Goal: Check status

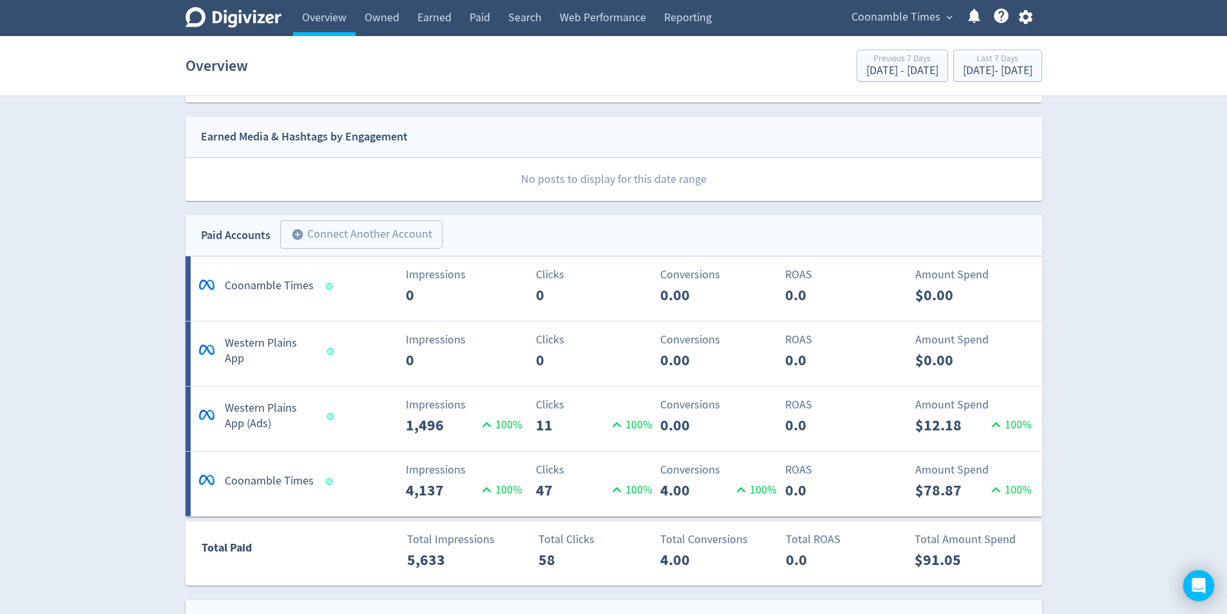
scroll to position [386, 0]
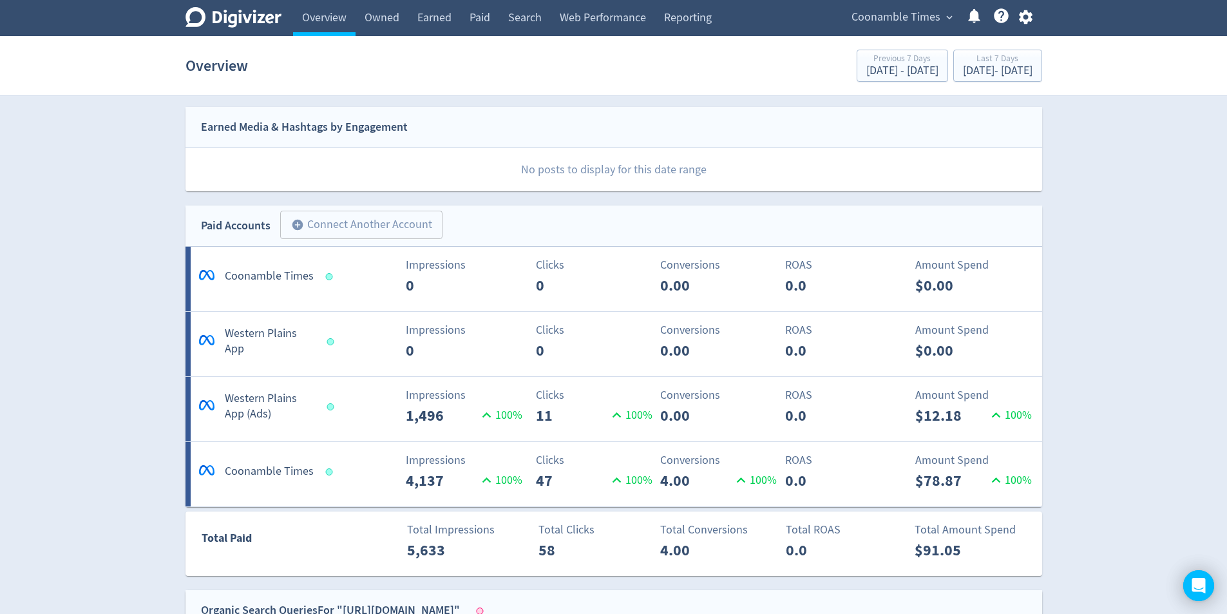
click at [363, 282] on div "Impressions 0" at bounding box center [403, 276] width 142 height 41
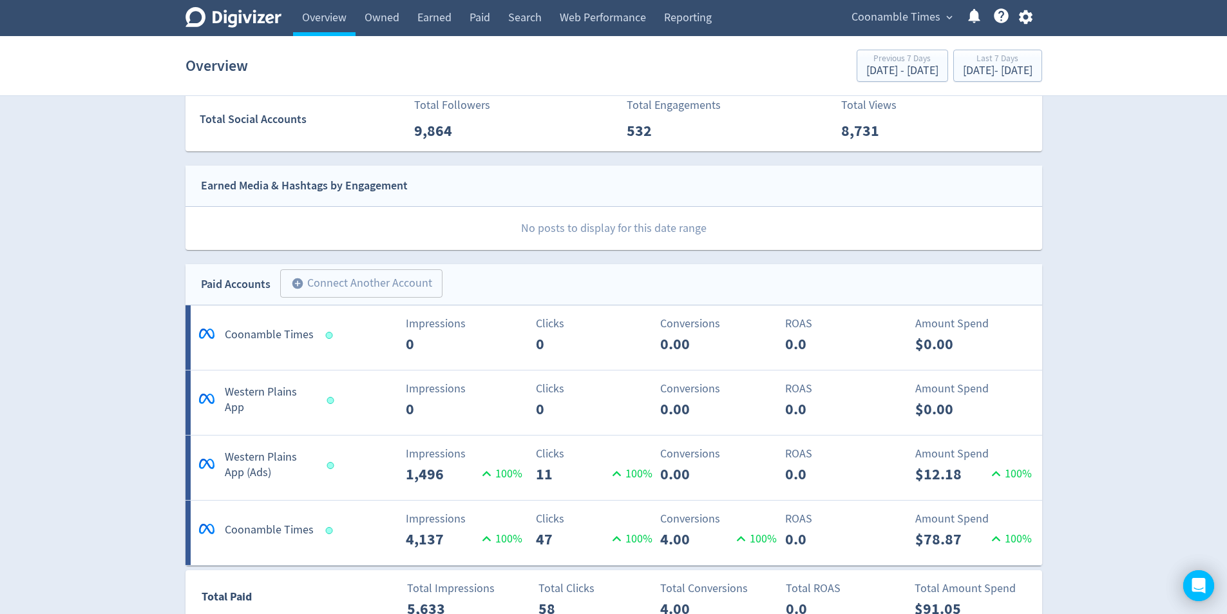
scroll to position [386, 0]
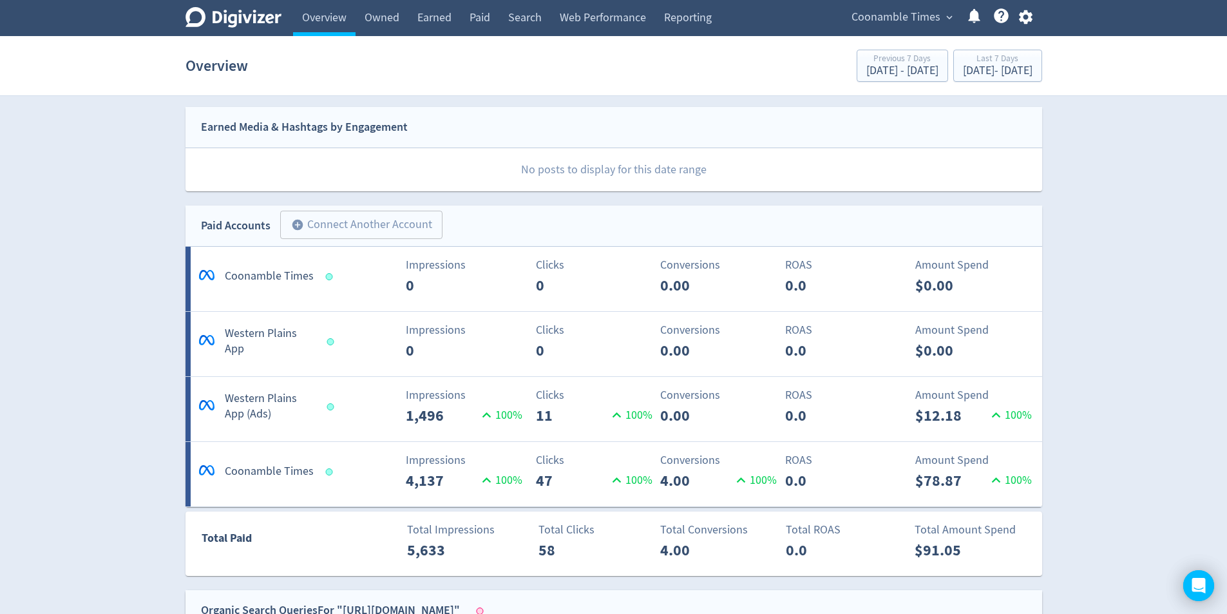
click at [1139, 314] on div "Digivizer Logo [PERSON_NAME] Logo Overview Owned Earned Paid Search Web Perform…" at bounding box center [613, 534] width 1227 height 1840
drag, startPoint x: 374, startPoint y: 328, endPoint x: 1083, endPoint y: 309, distance: 710.1
click at [1083, 309] on div "Digivizer Logo [PERSON_NAME] Logo Overview Owned Earned Paid Search Web Perform…" at bounding box center [613, 534] width 1227 height 1840
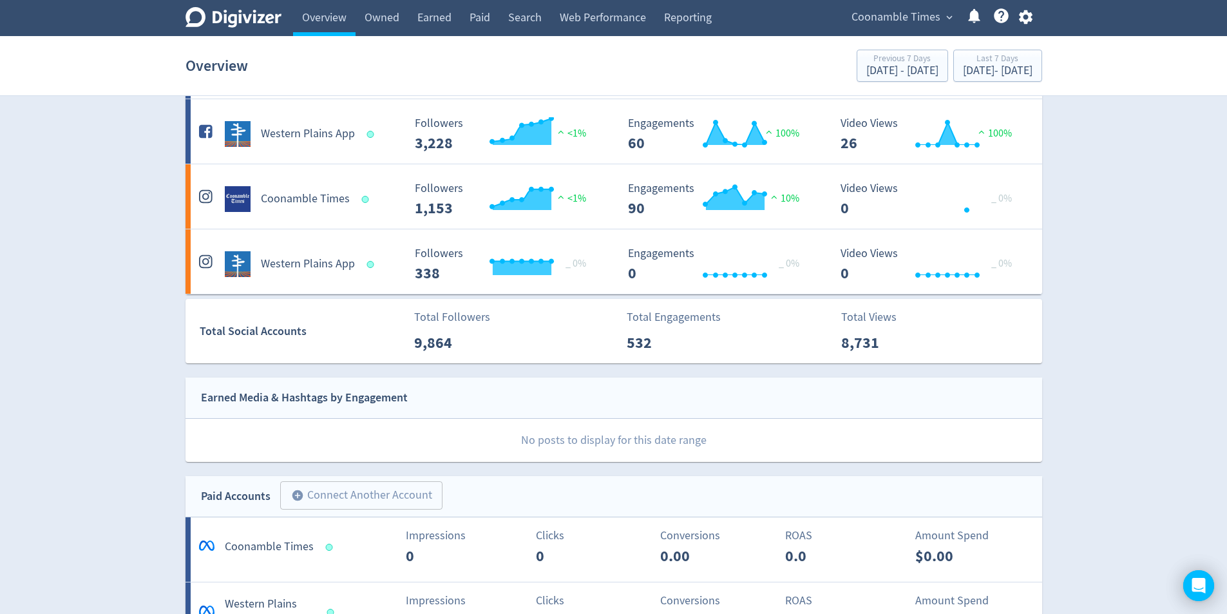
scroll to position [0, 0]
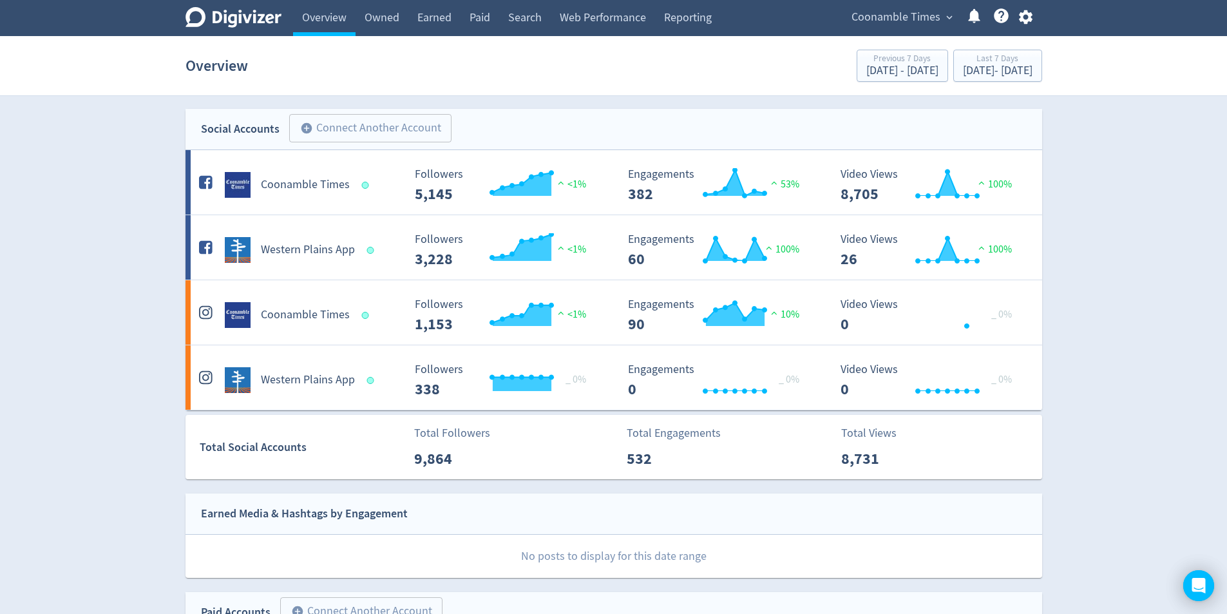
click at [547, 70] on div "Overview Previous 7 Days [DATE] - [DATE] Last 7 Days [DATE] - [DATE]" at bounding box center [613, 65] width 857 height 41
click at [320, 168] on div "Coonamble Times" at bounding box center [297, 180] width 213 height 36
click at [292, 244] on h5 "Western Plains App" at bounding box center [308, 249] width 94 height 15
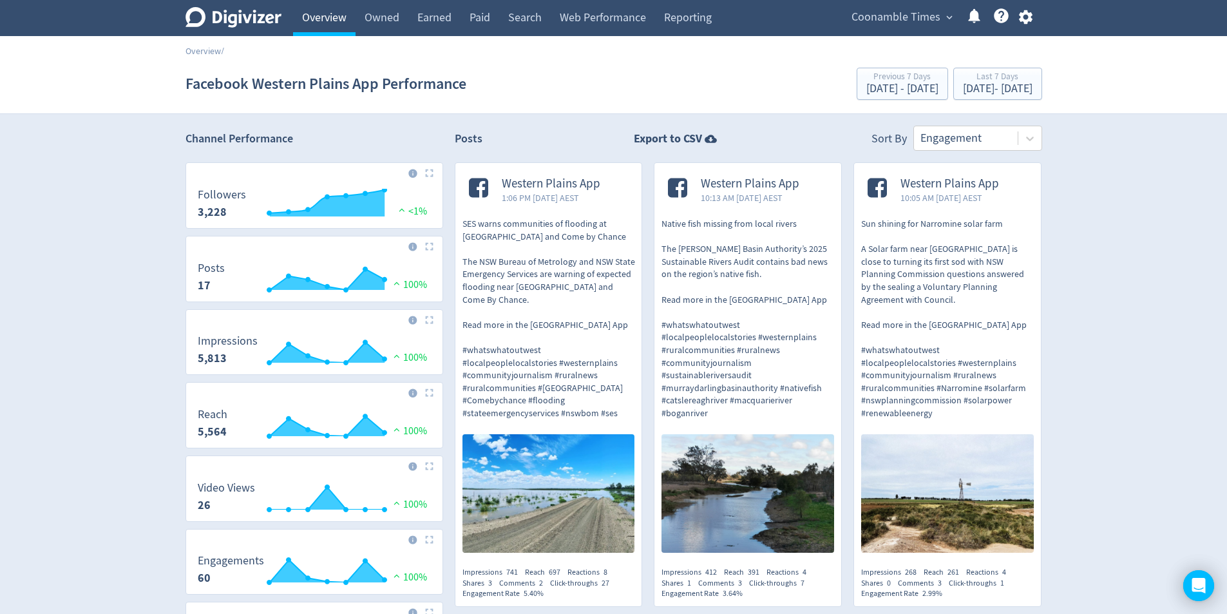
click at [312, 19] on link "Overview" at bounding box center [324, 18] width 62 height 36
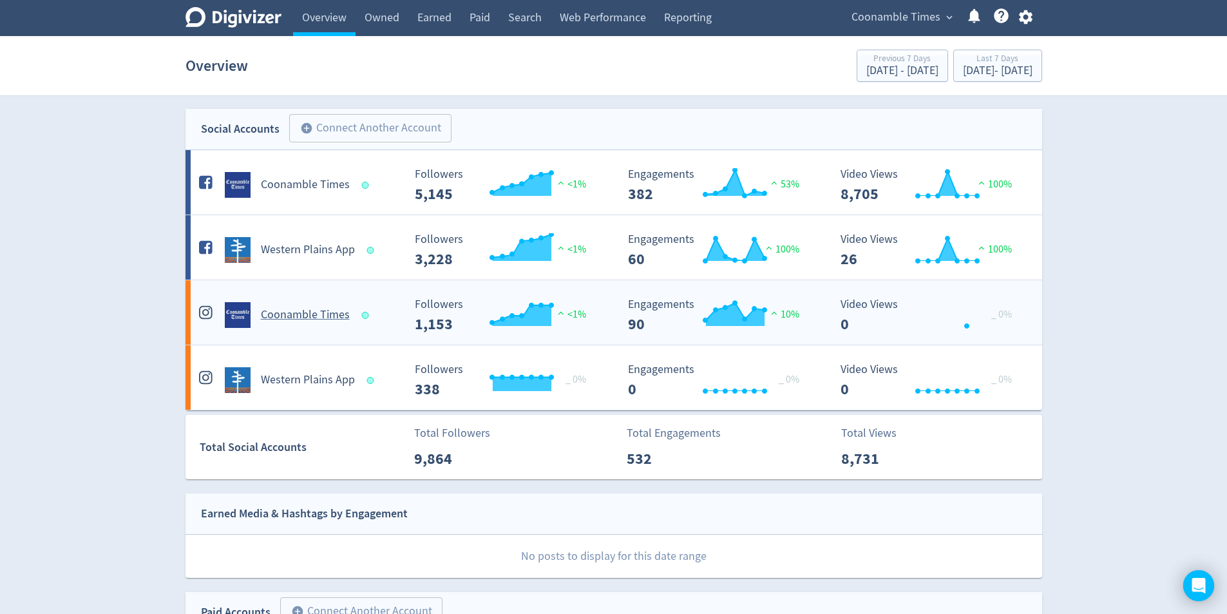
click at [315, 316] on h5 "Coonamble Times" at bounding box center [305, 314] width 89 height 15
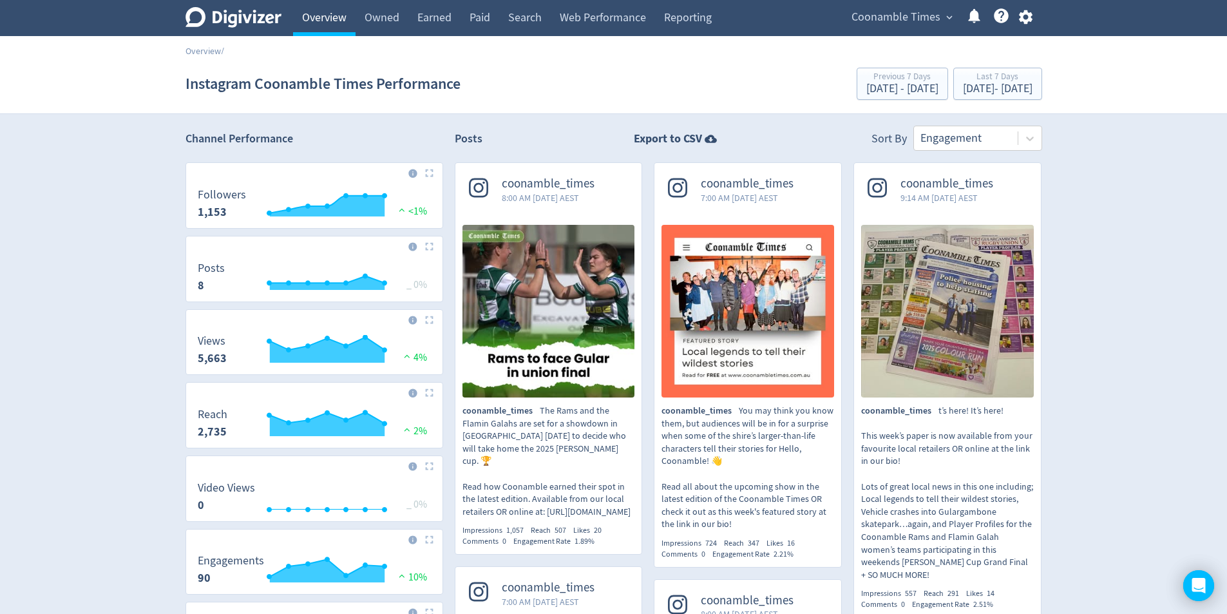
click at [330, 16] on link "Overview" at bounding box center [324, 18] width 62 height 36
